Goal: Information Seeking & Learning: Find specific page/section

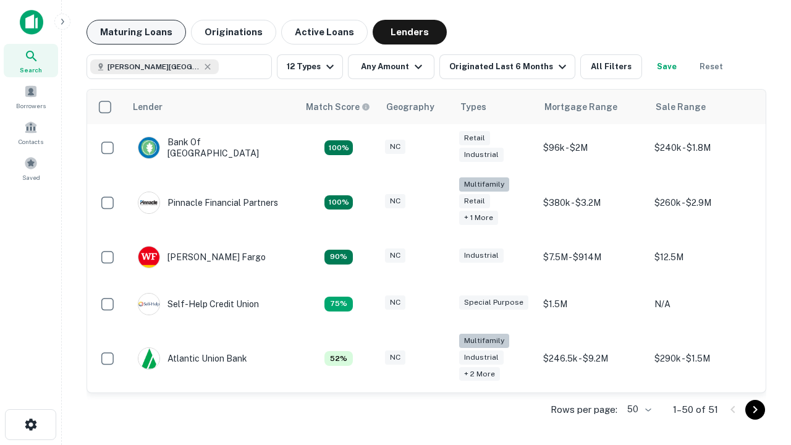
click at [136, 32] on button "Maturing Loans" at bounding box center [137, 32] width 100 height 25
